Goal: Task Accomplishment & Management: Manage account settings

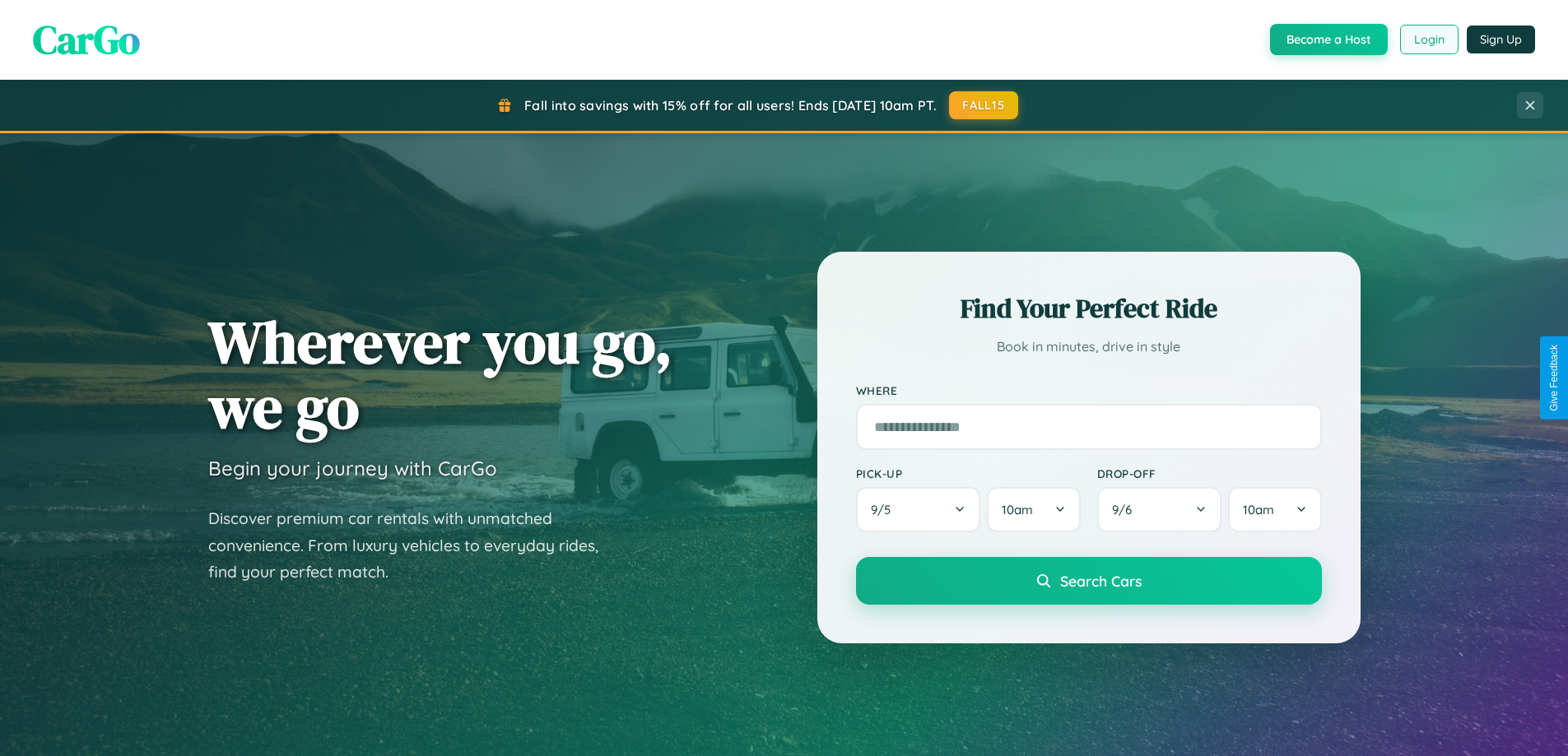
click at [1429, 39] on button "Login" at bounding box center [1430, 39] width 58 height 30
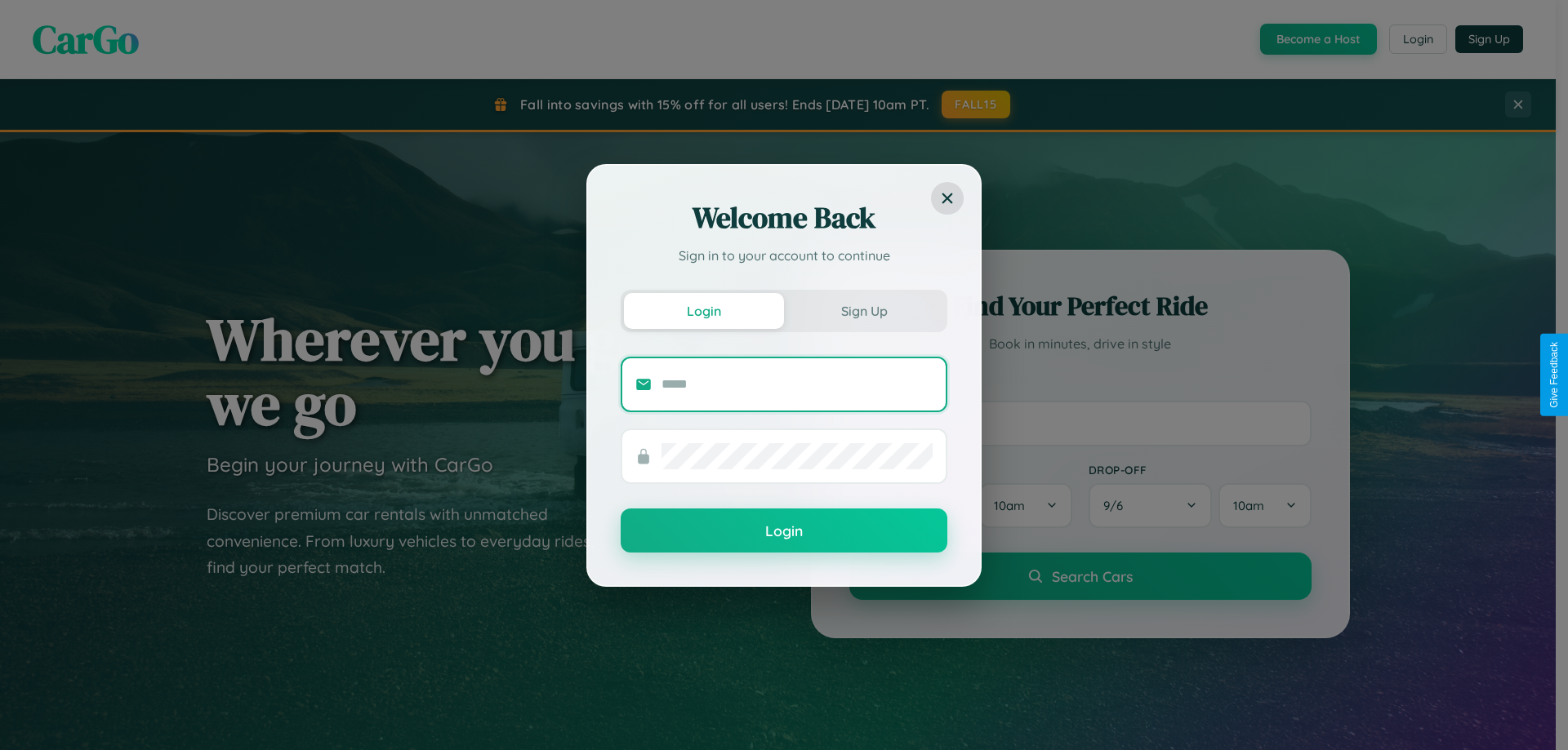
click at [797, 384] on input "text" at bounding box center [797, 384] width 271 height 26
type input "**********"
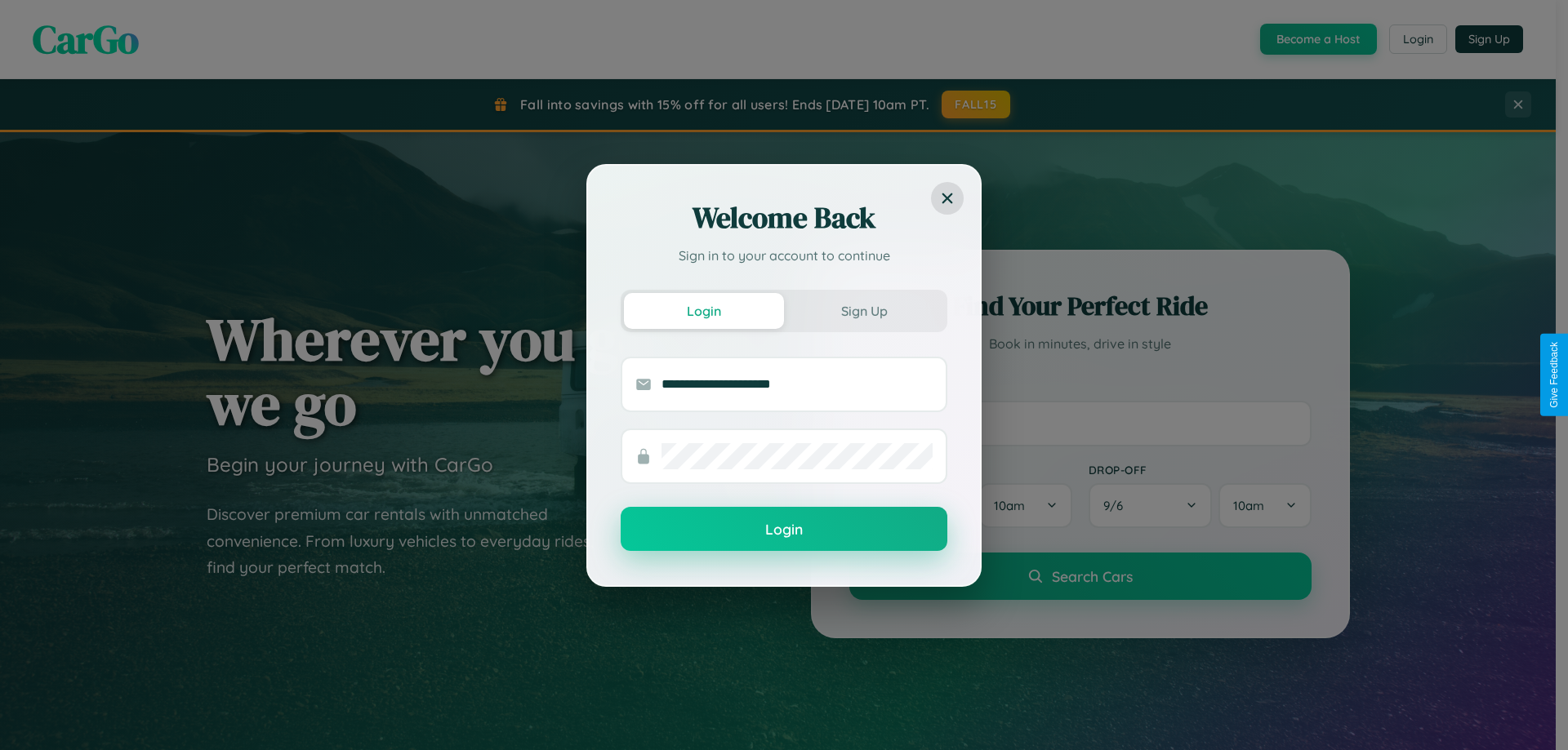
click at [784, 529] on button "Login" at bounding box center [784, 529] width 327 height 44
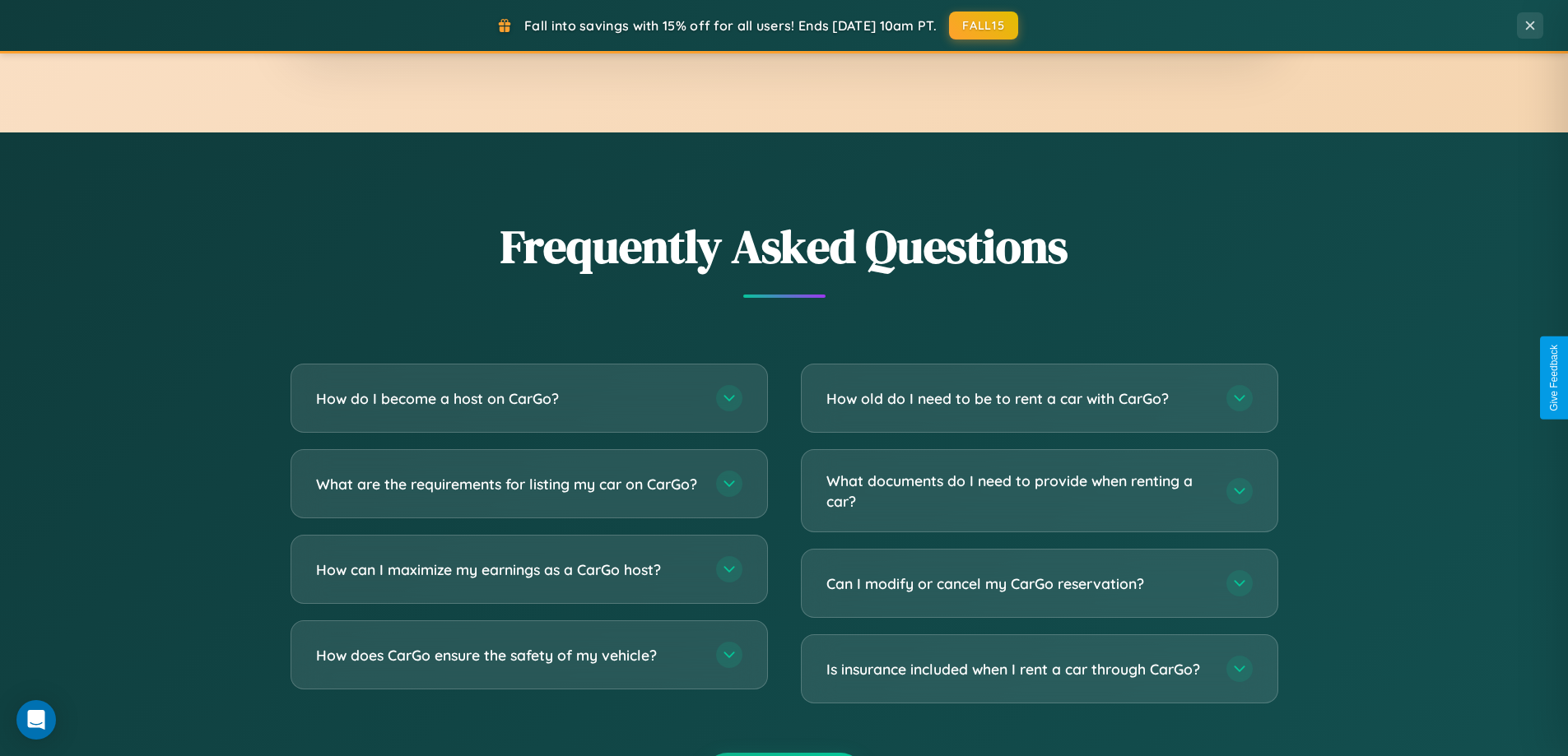
scroll to position [3167, 0]
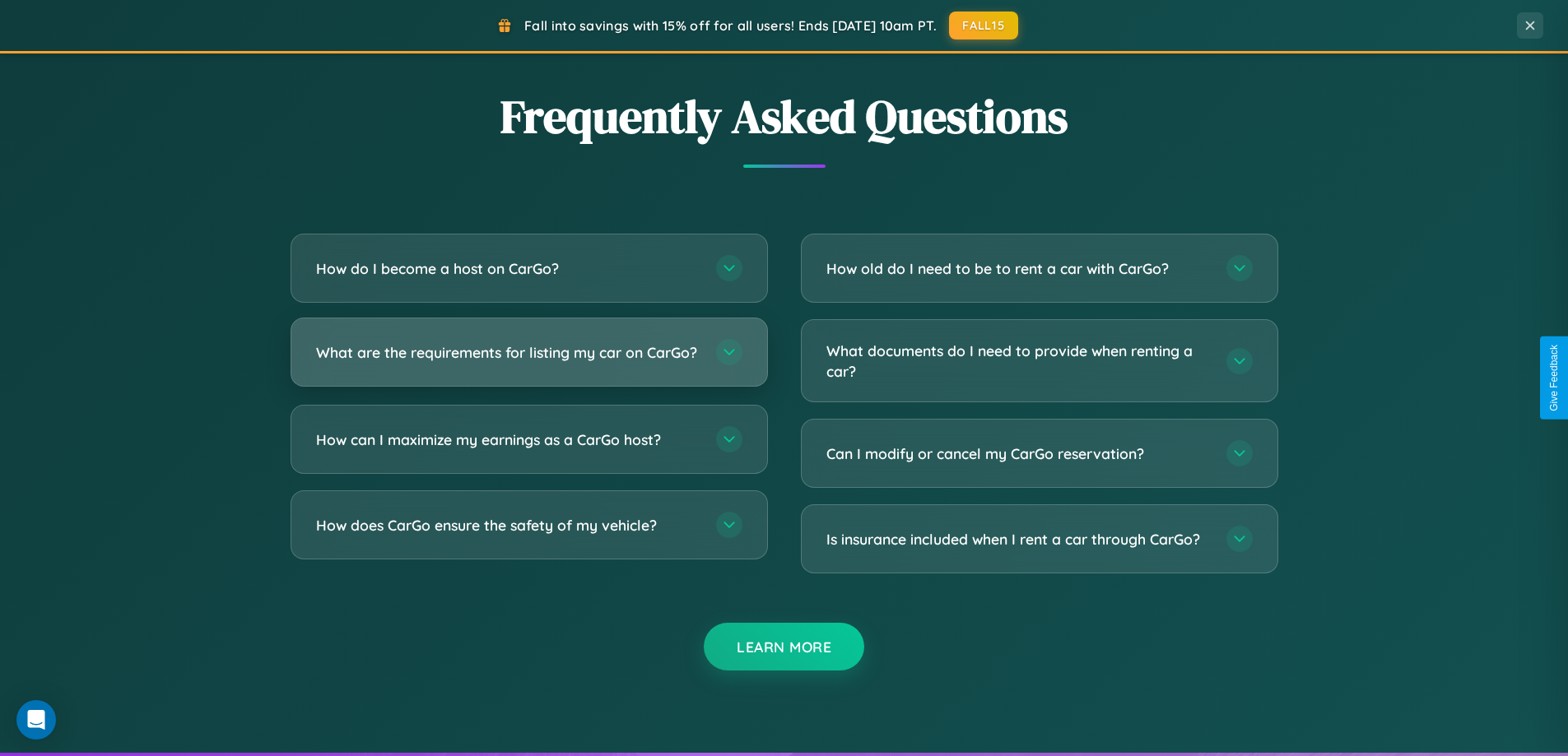
click at [529, 359] on h3 "What are the requirements for listing my car on CarGo?" at bounding box center [508, 352] width 384 height 21
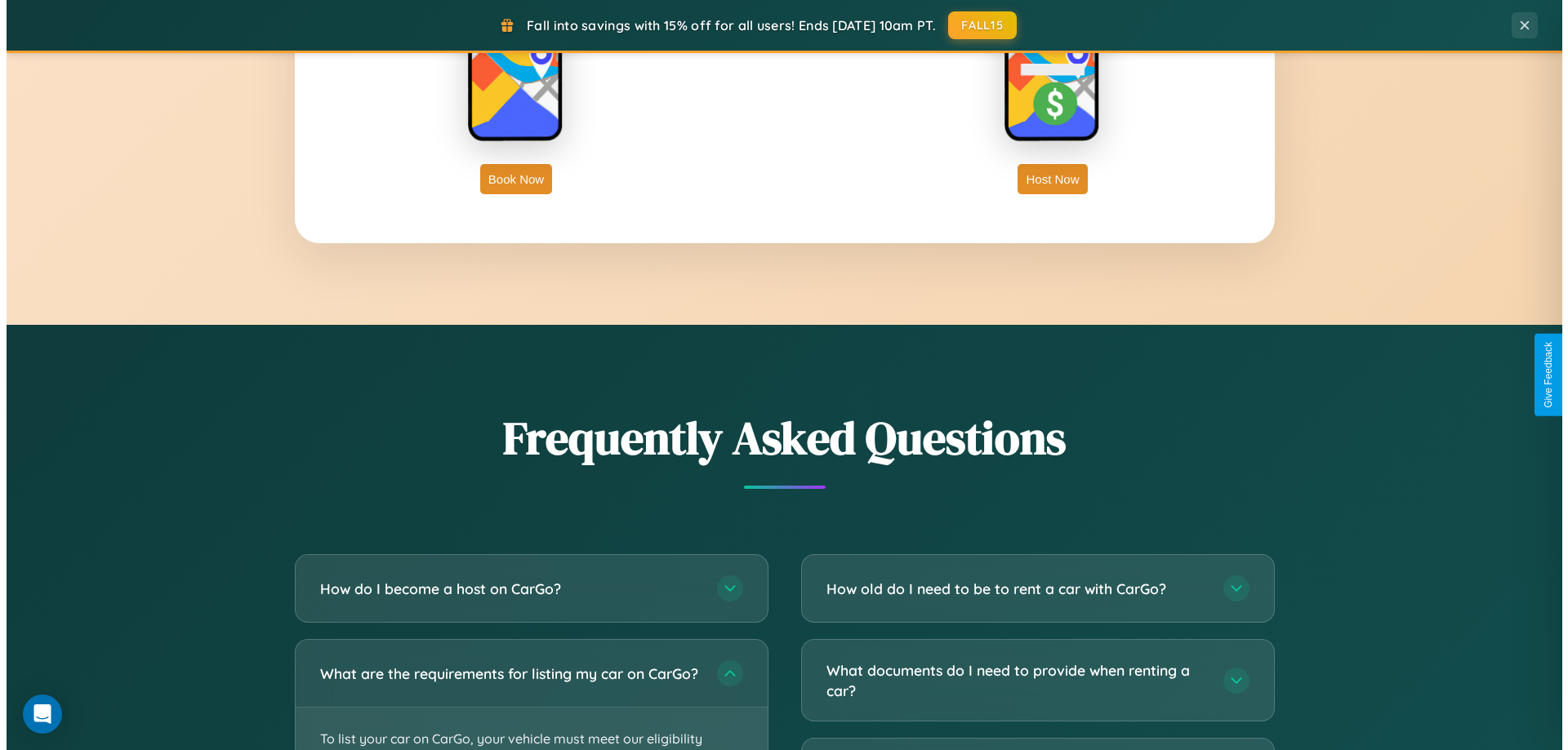
scroll to position [0, 0]
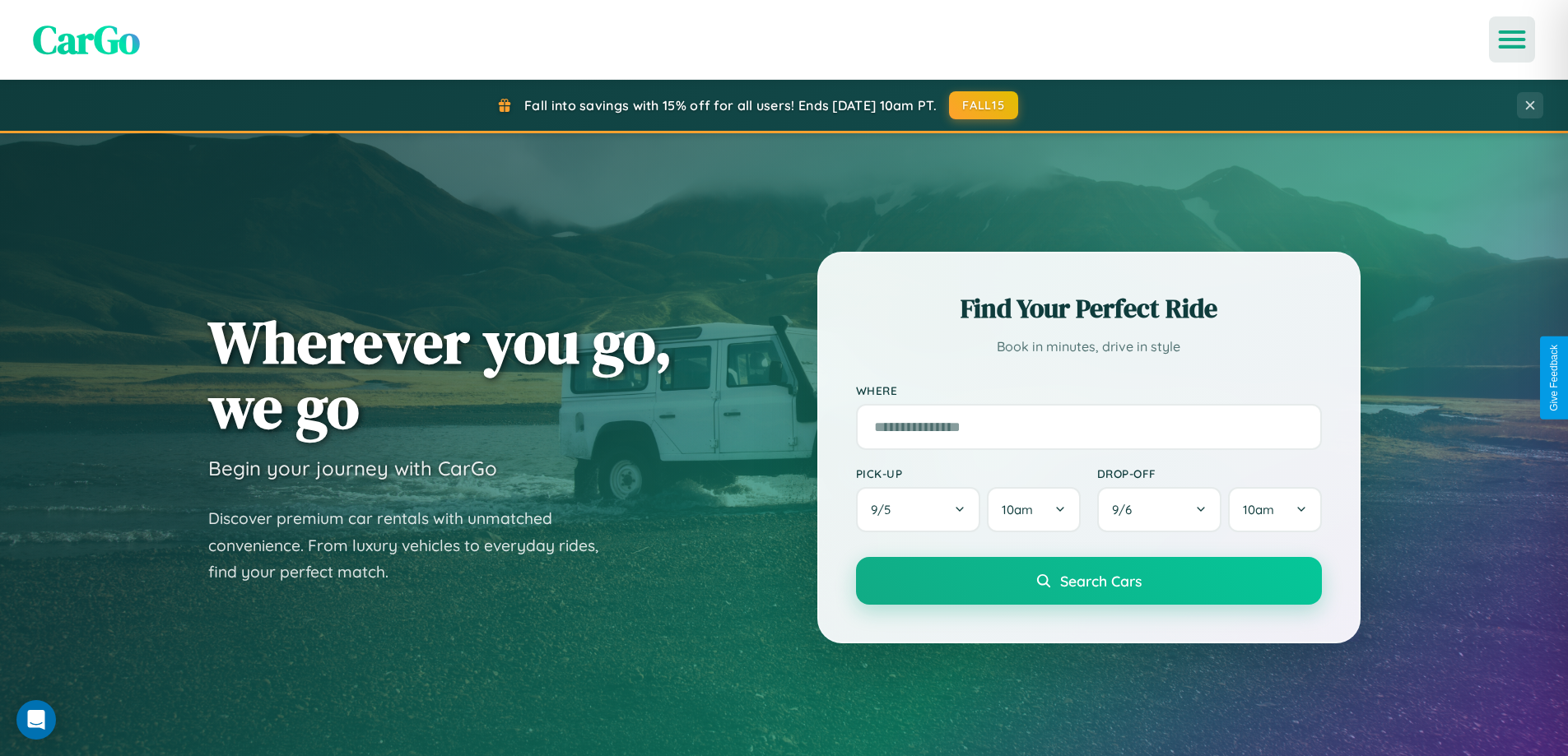
click at [1512, 39] on icon "Open menu" at bounding box center [1512, 39] width 24 height 15
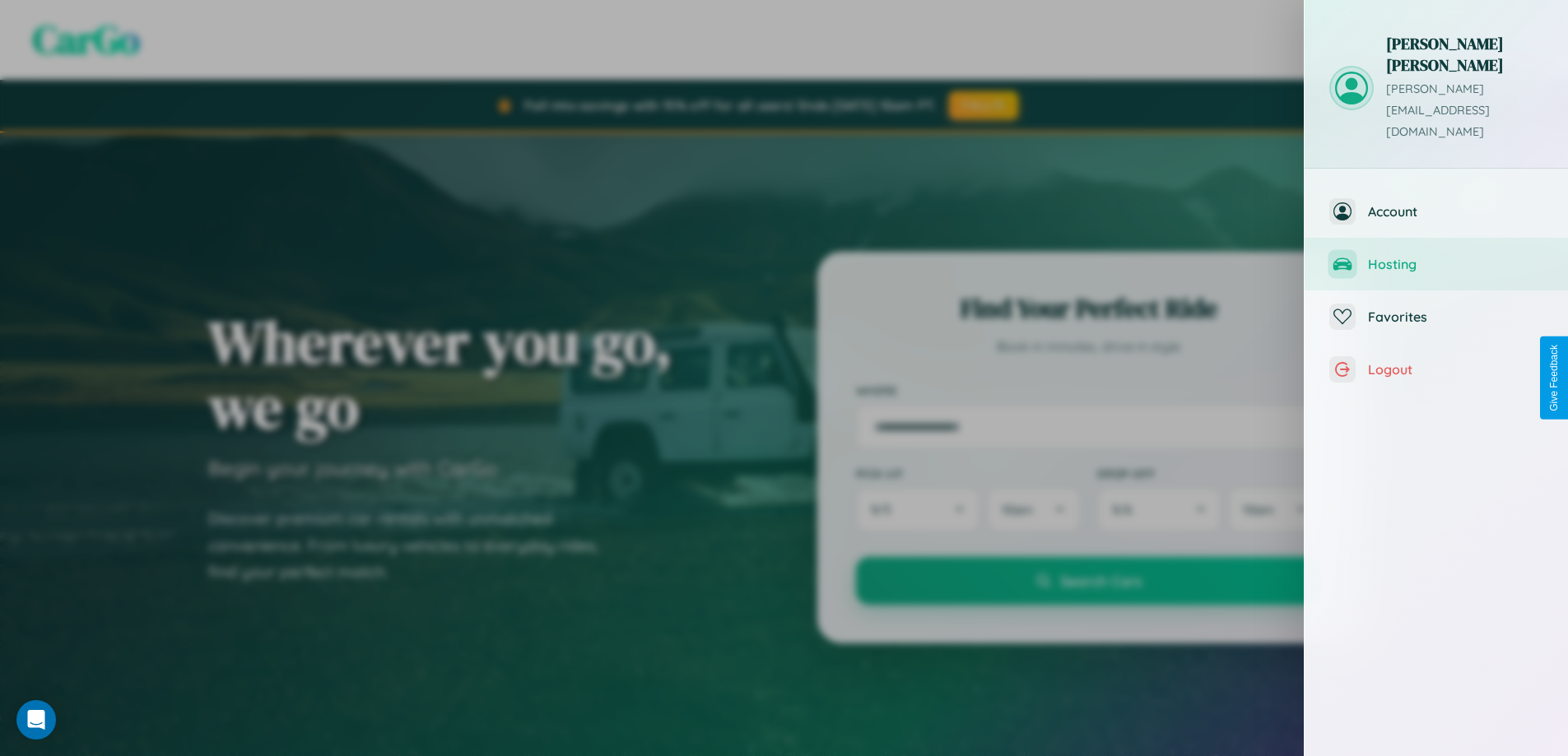
click at [1437, 256] on span "Hosting" at bounding box center [1456, 264] width 176 height 16
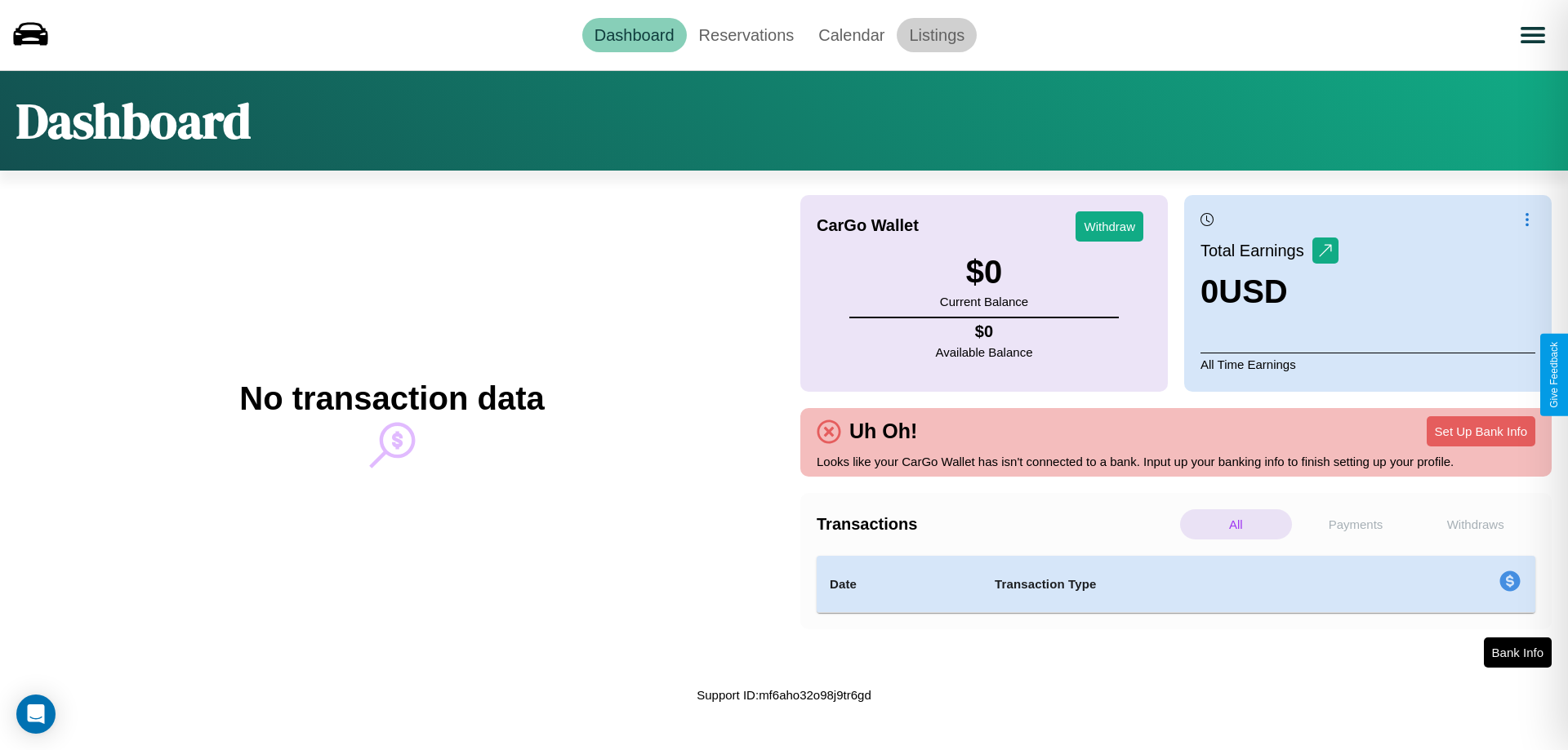
click at [937, 34] on link "Listings" at bounding box center [936, 35] width 80 height 34
